Goal: Task Accomplishment & Management: Use online tool/utility

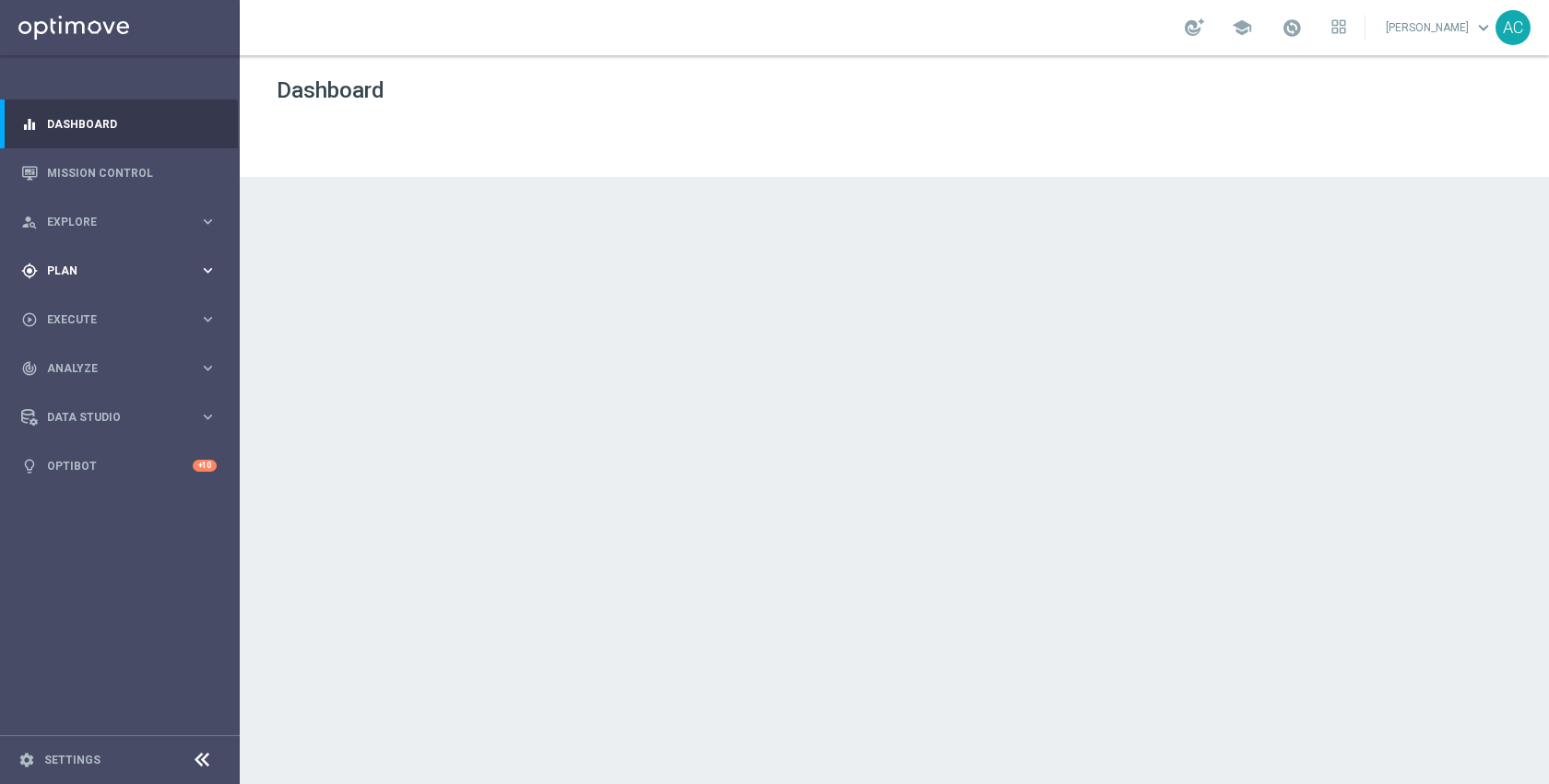
click at [80, 277] on div "gps_fixed Plan" at bounding box center [110, 271] width 178 height 17
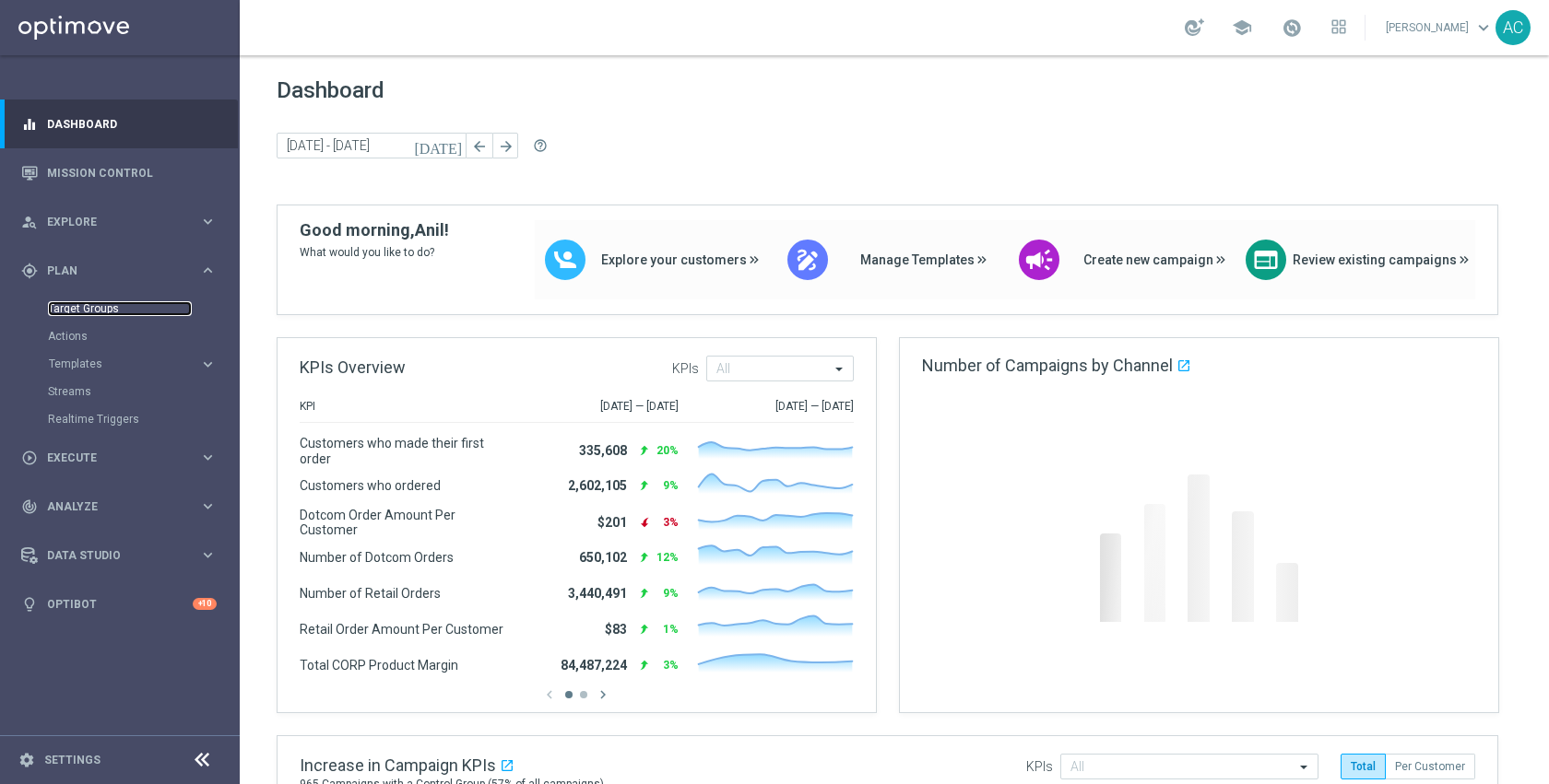
click at [81, 306] on link "Target Groups" at bounding box center [119, 309] width 143 height 15
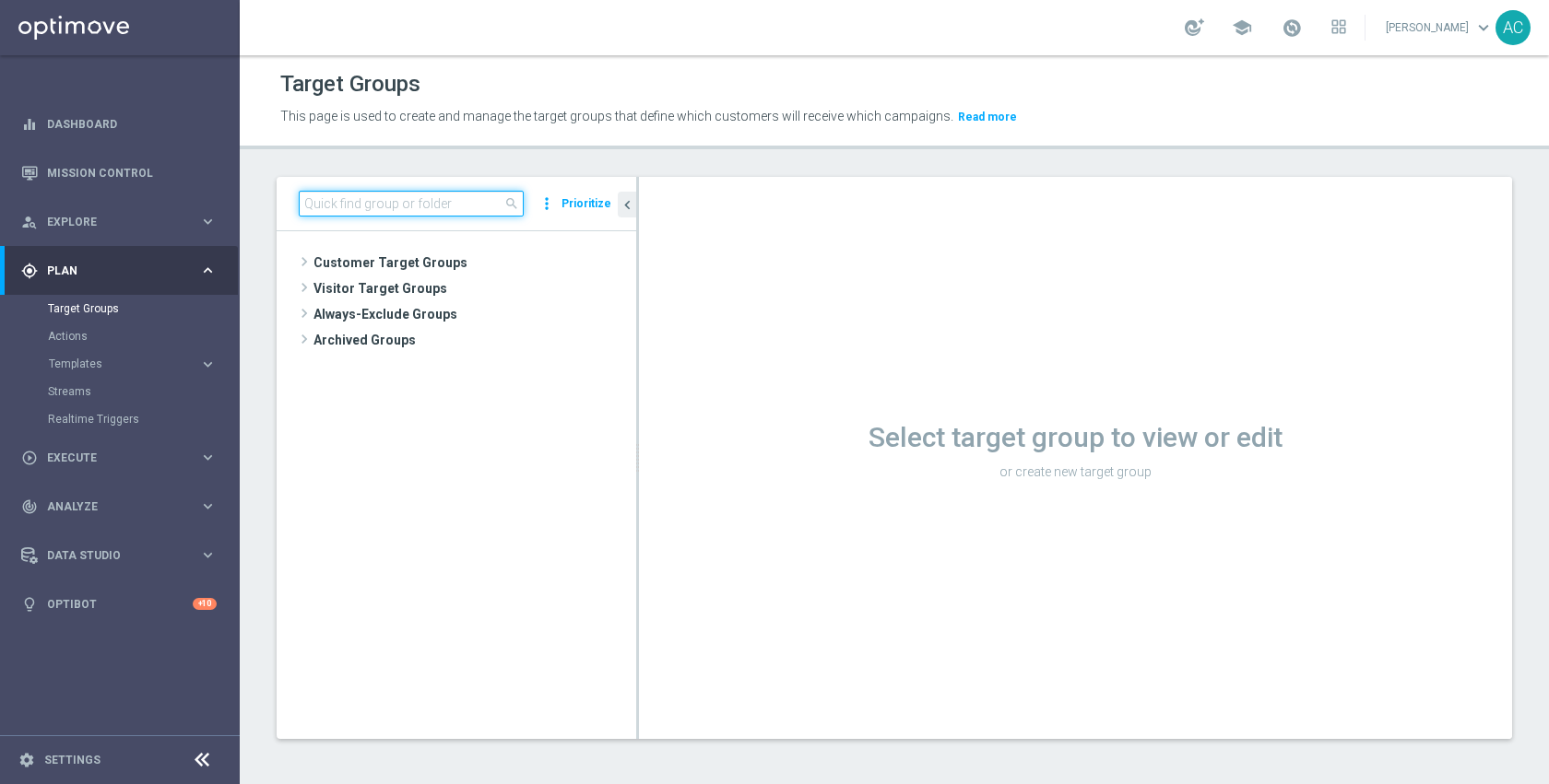
click at [451, 207] on input at bounding box center [411, 204] width 224 height 26
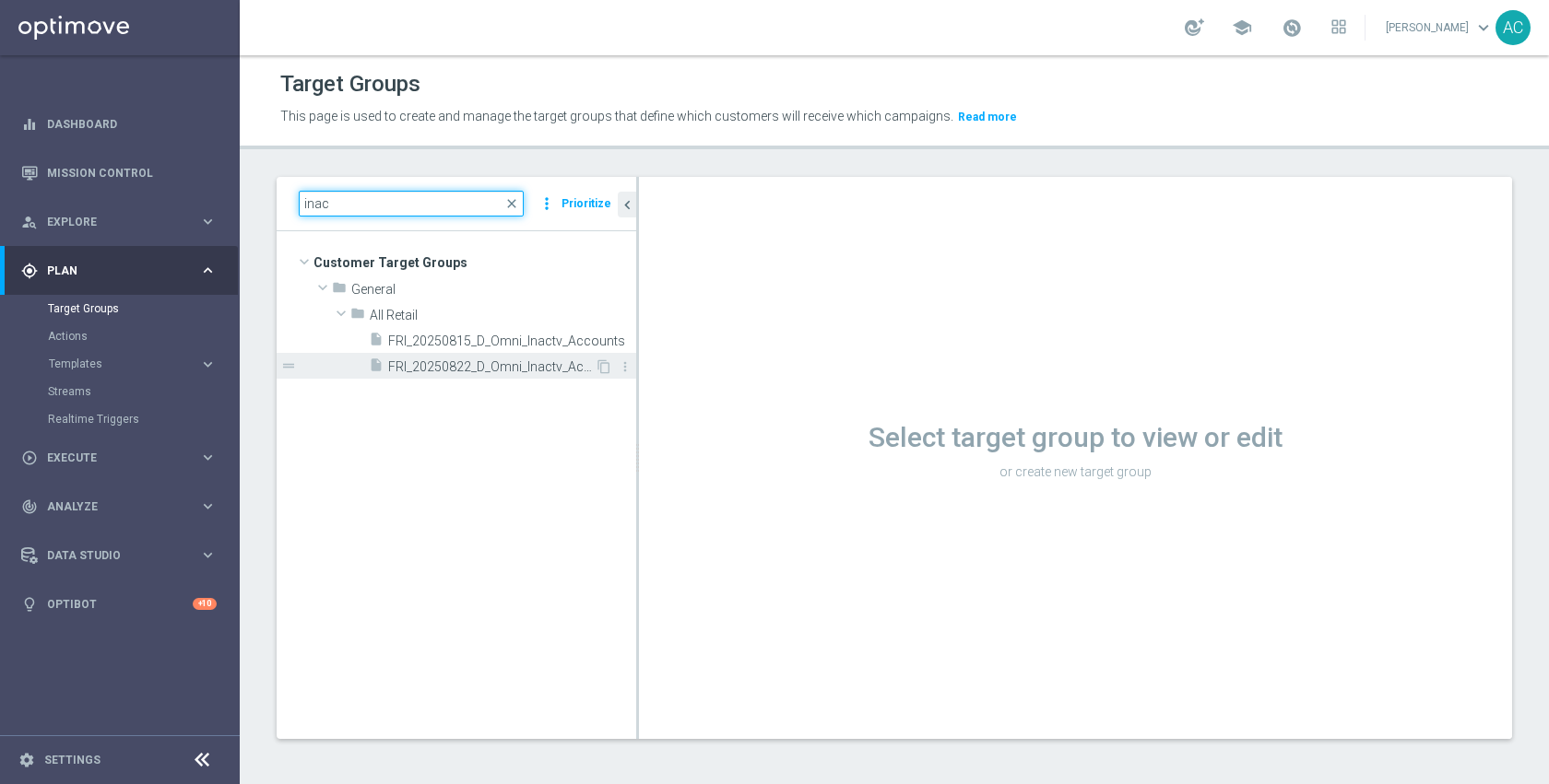
type input "inac"
click at [463, 359] on span "FRI_20250822_D_Omni_Inactv_Accounts" at bounding box center [492, 367] width 207 height 16
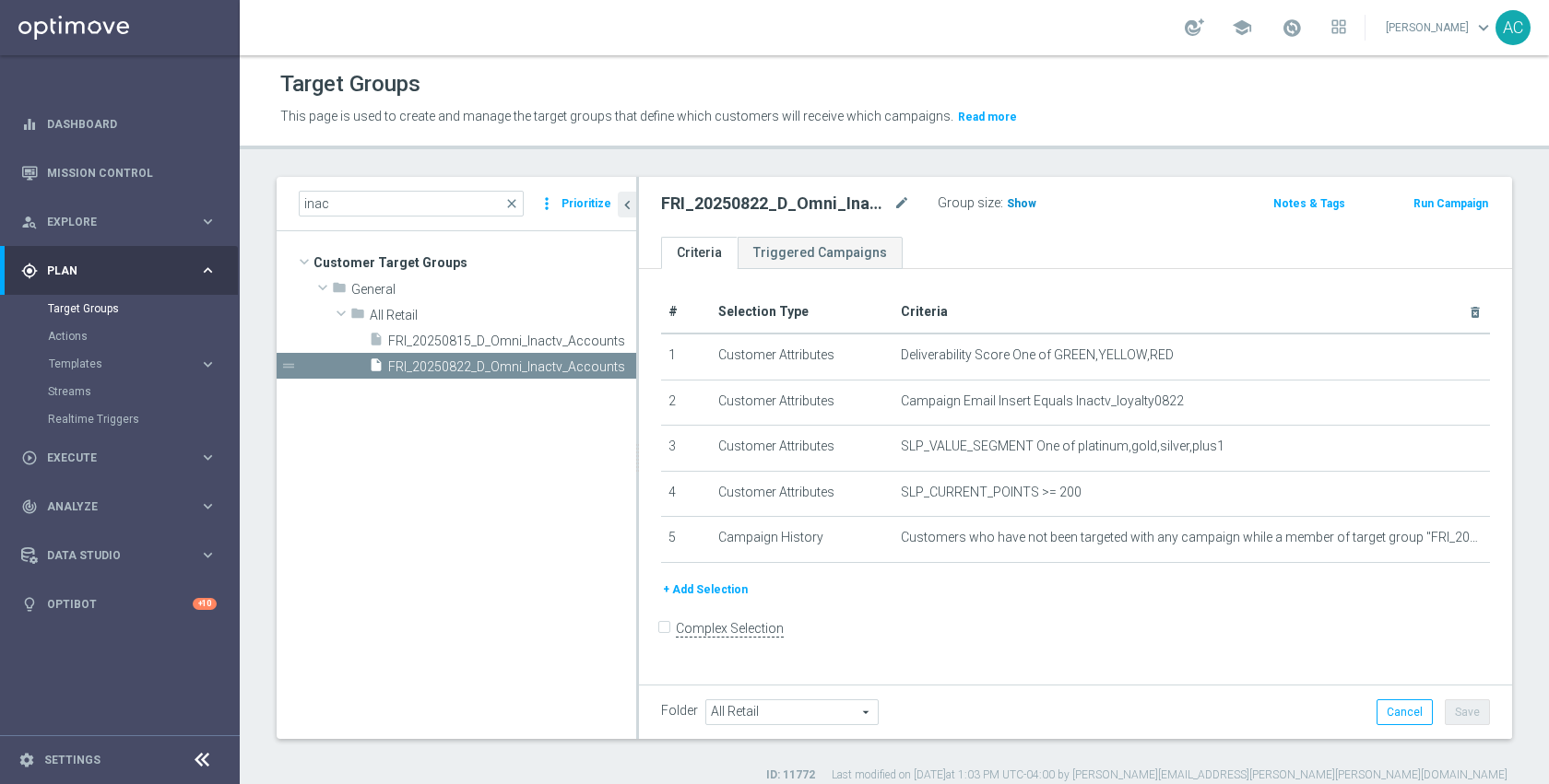
click at [1015, 205] on span "Show" at bounding box center [1022, 204] width 30 height 13
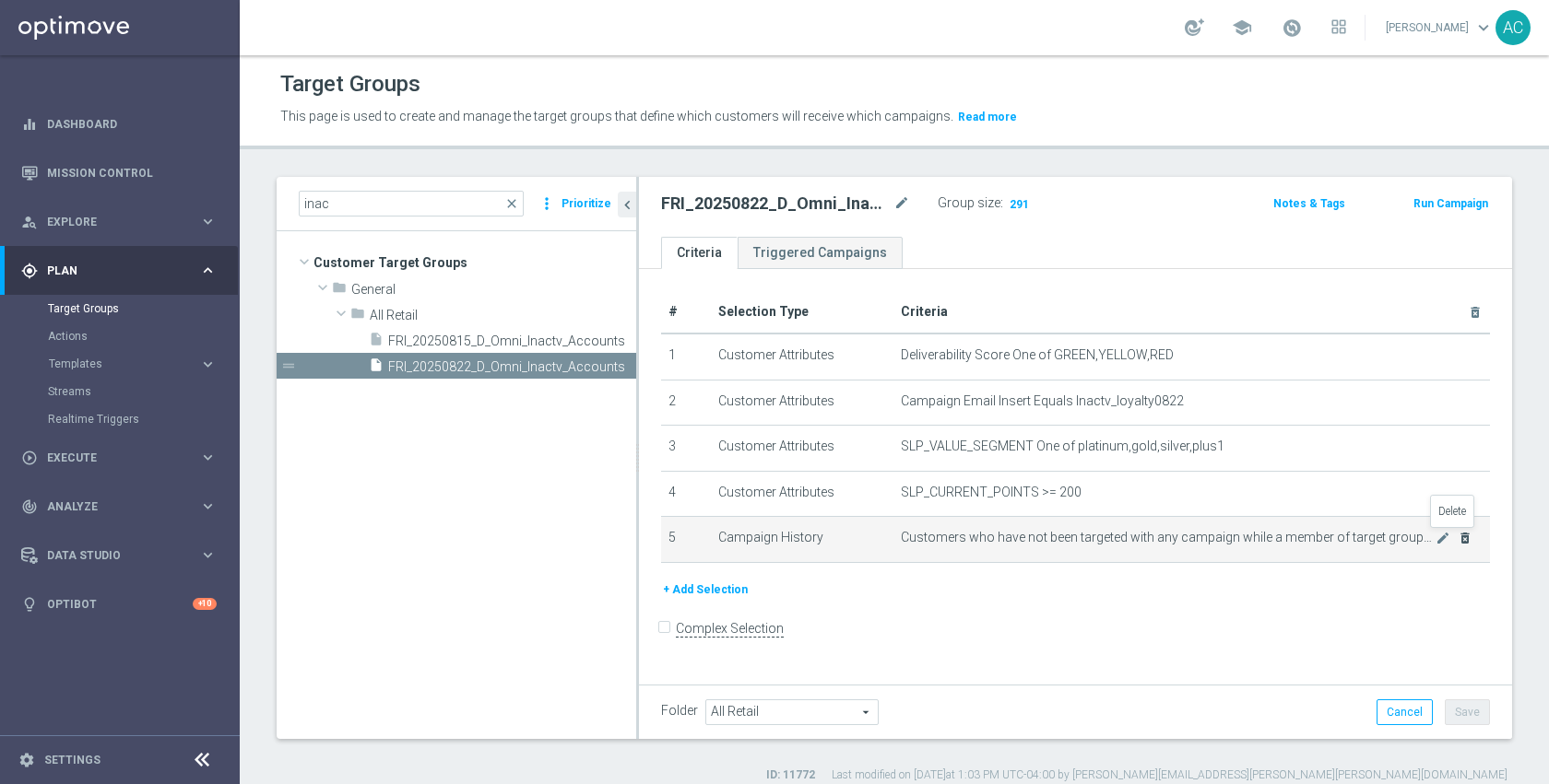
click at [1458, 541] on icon "delete_forever" at bounding box center [1465, 538] width 15 height 15
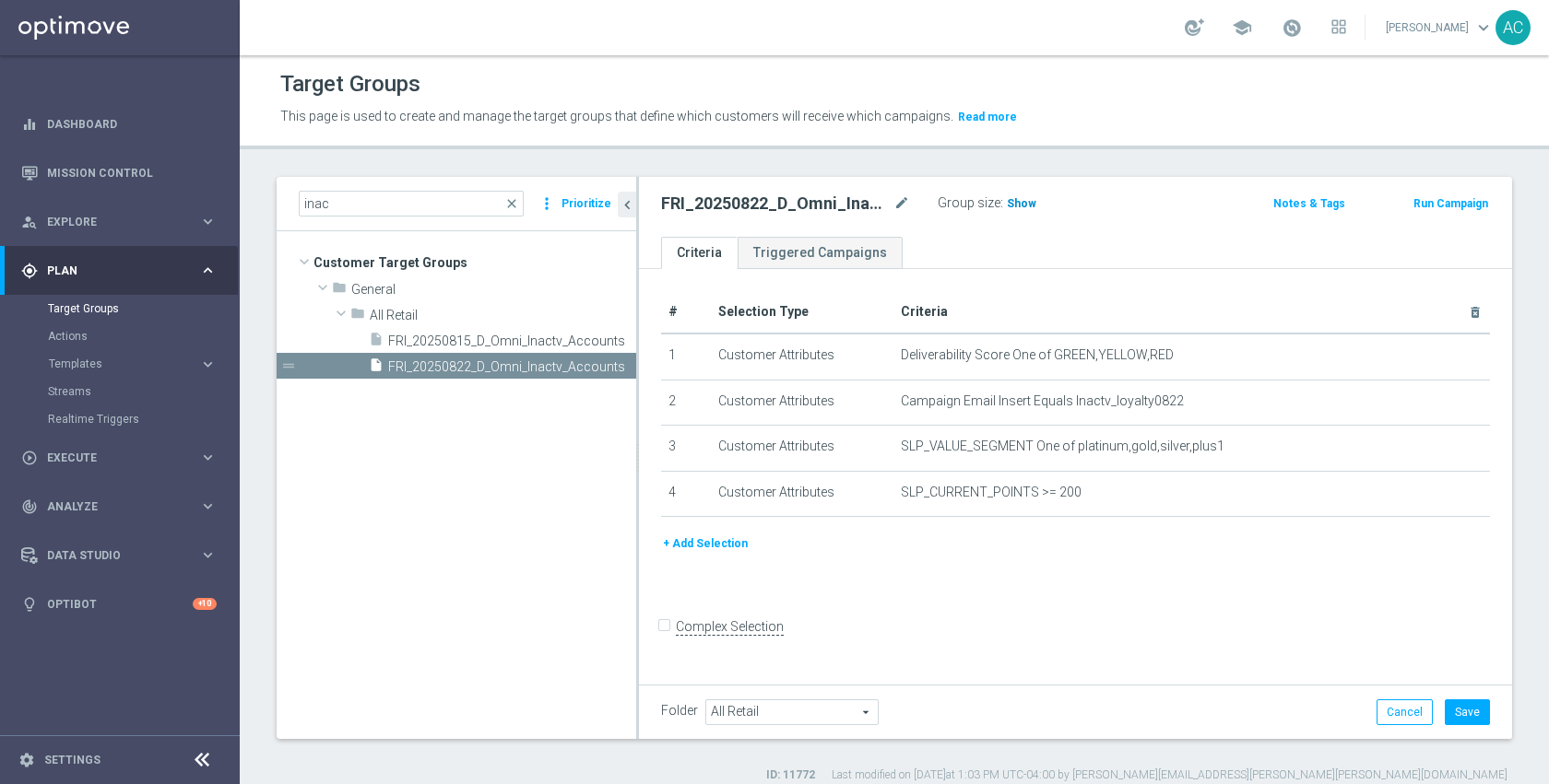
click at [1014, 204] on span "Show" at bounding box center [1022, 204] width 30 height 13
click at [1110, 613] on div "# Selection Type Criteria delete_forever 1 Customer Attributes Deliverability S…" at bounding box center [1075, 474] width 873 height 411
click at [1376, 715] on button "Cancel" at bounding box center [1404, 712] width 56 height 26
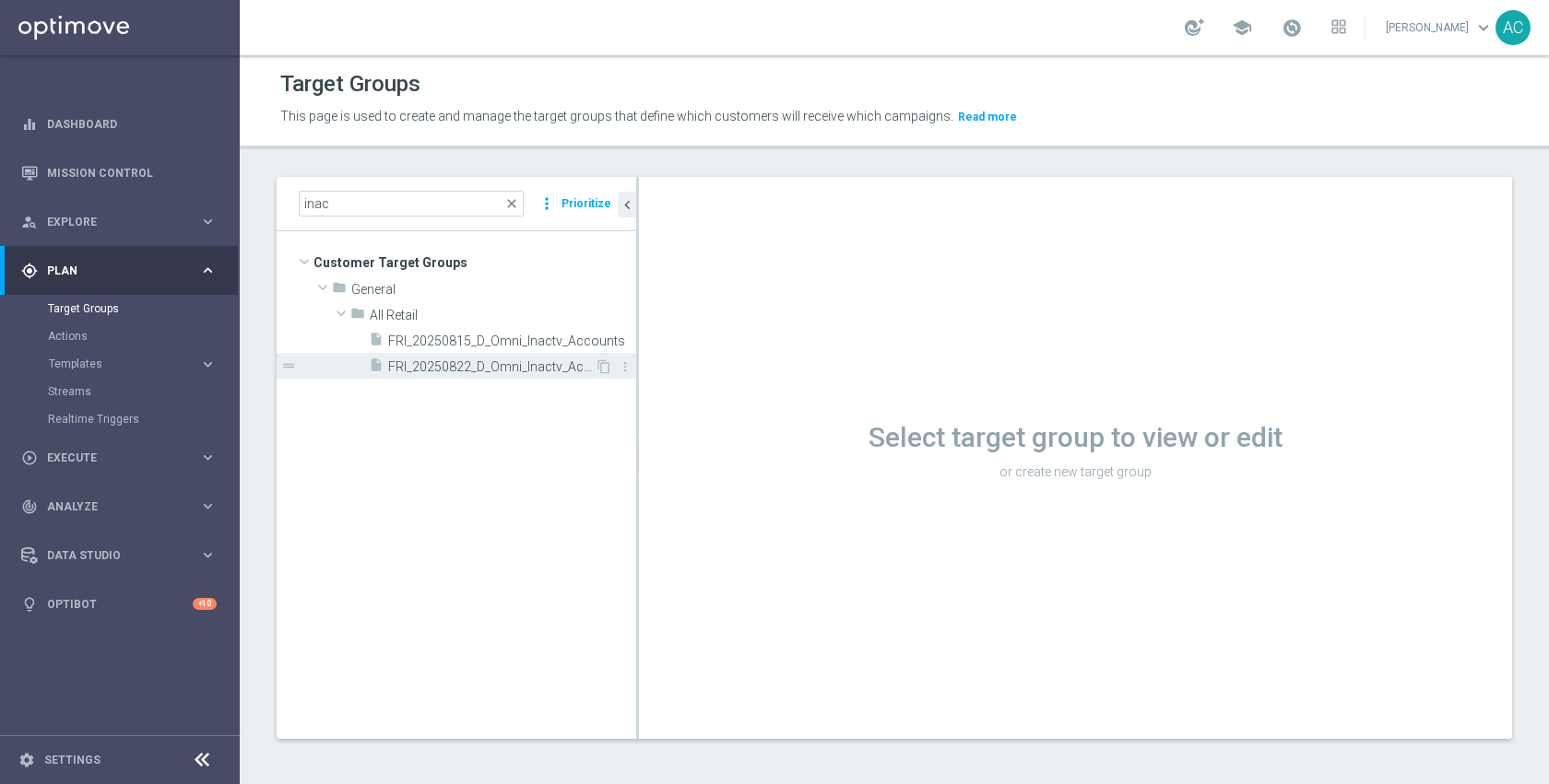
click at [465, 368] on span "FRI_20250822_D_Omni_Inactv_Accounts" at bounding box center [492, 367] width 207 height 16
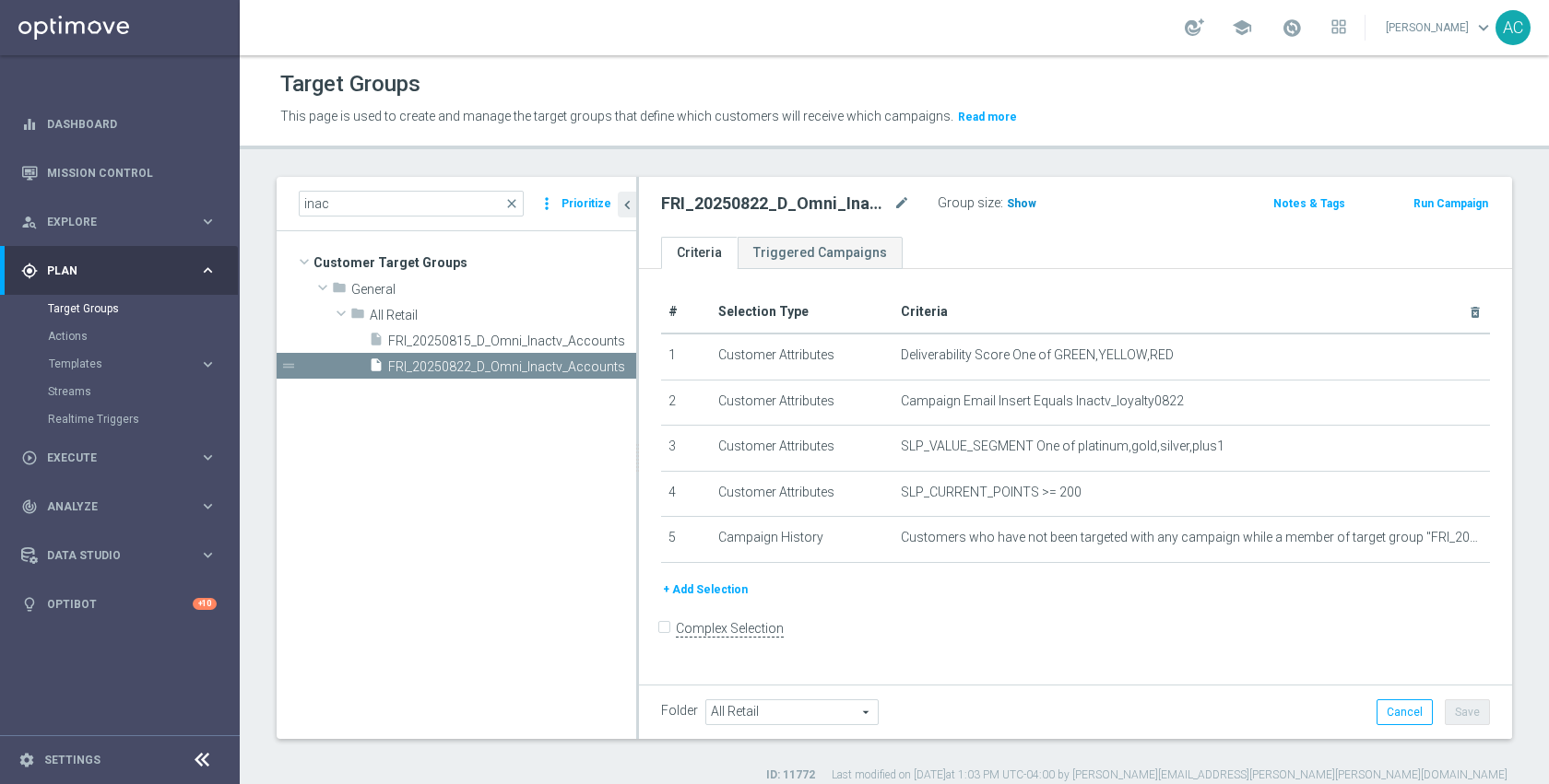
click at [1012, 207] on span "Show" at bounding box center [1022, 204] width 30 height 13
click at [1120, 222] on div "FRI_20250822_D_Omni_Inactv_Accounts mode_edit Group size : Show Calculating… No…" at bounding box center [1075, 207] width 873 height 60
click at [1016, 204] on span "291" at bounding box center [1019, 206] width 23 height 18
